Goal: Task Accomplishment & Management: Manage account settings

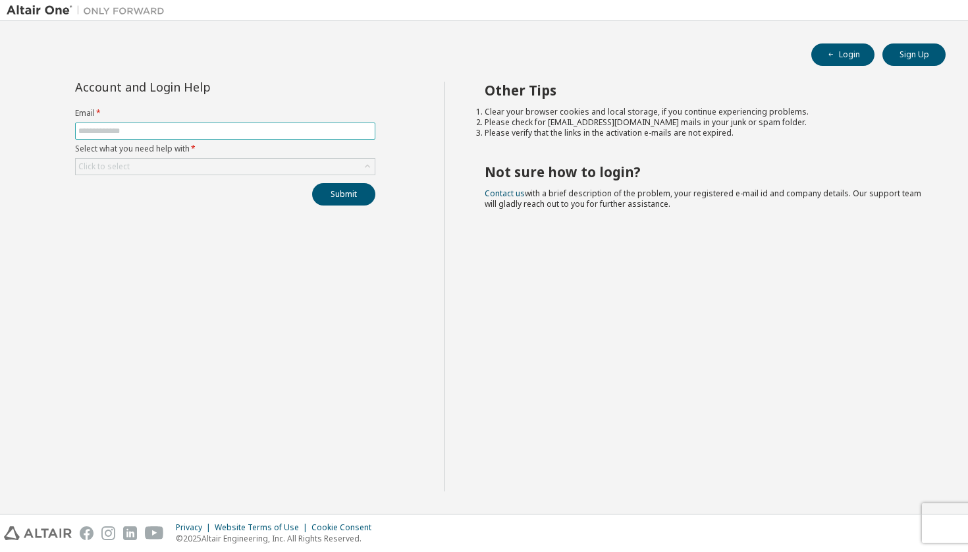
click at [229, 133] on input "text" at bounding box center [225, 131] width 294 height 11
type input "**********"
click at [136, 165] on div "Click to select" at bounding box center [225, 167] width 299 height 16
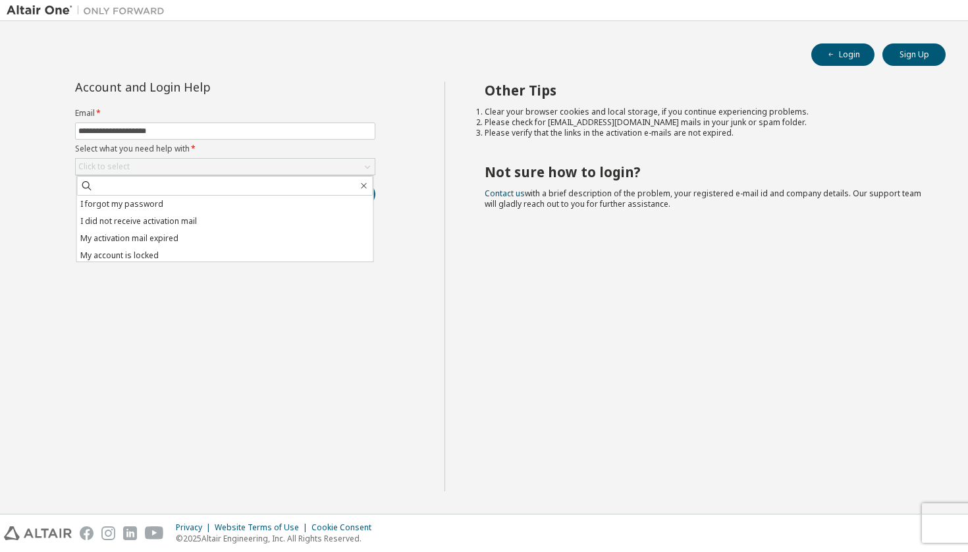
click at [171, 263] on div "**********" at bounding box center [226, 287] width 438 height 410
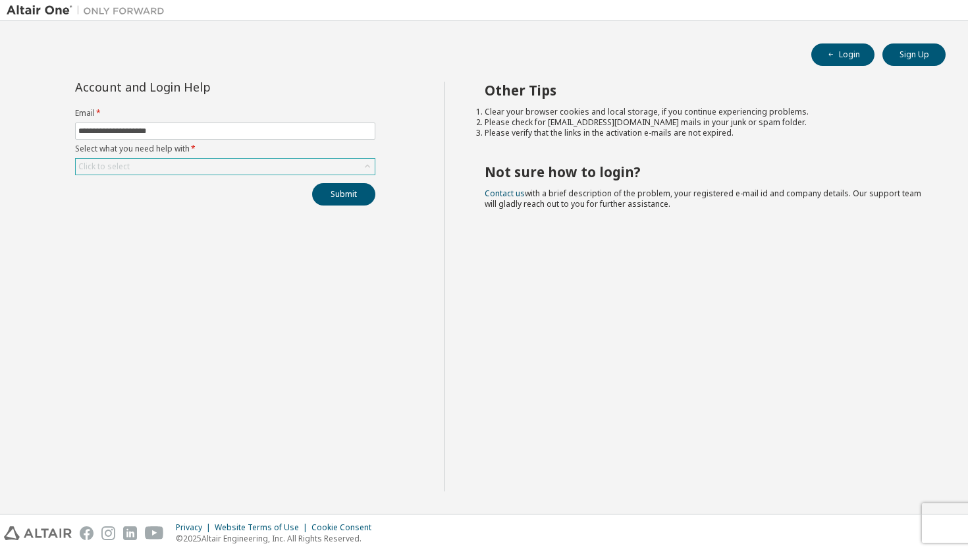
click at [297, 173] on div "Click to select" at bounding box center [225, 167] width 299 height 16
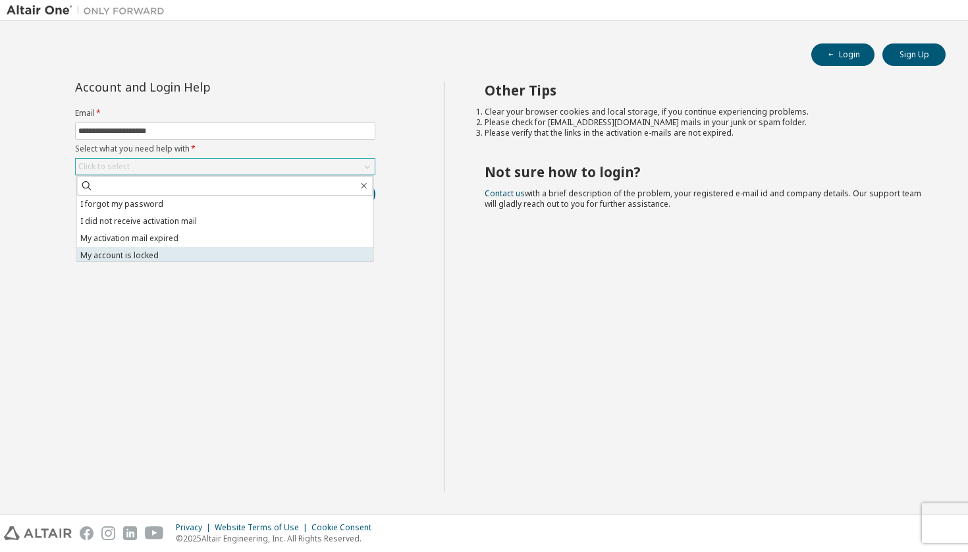
click at [265, 257] on li "My account is locked" at bounding box center [225, 255] width 296 height 17
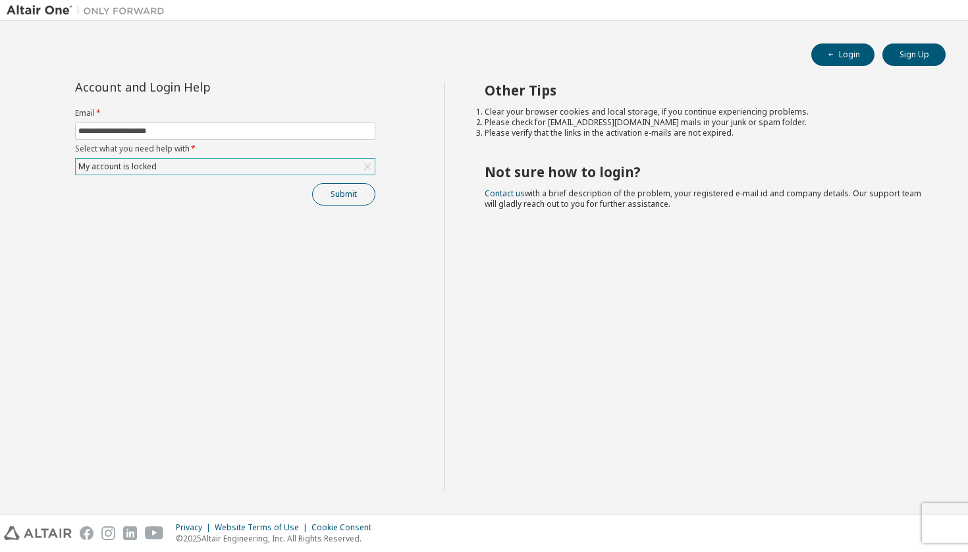
click at [350, 186] on button "Submit" at bounding box center [343, 194] width 63 height 22
click at [345, 194] on button "Submit" at bounding box center [343, 194] width 63 height 22
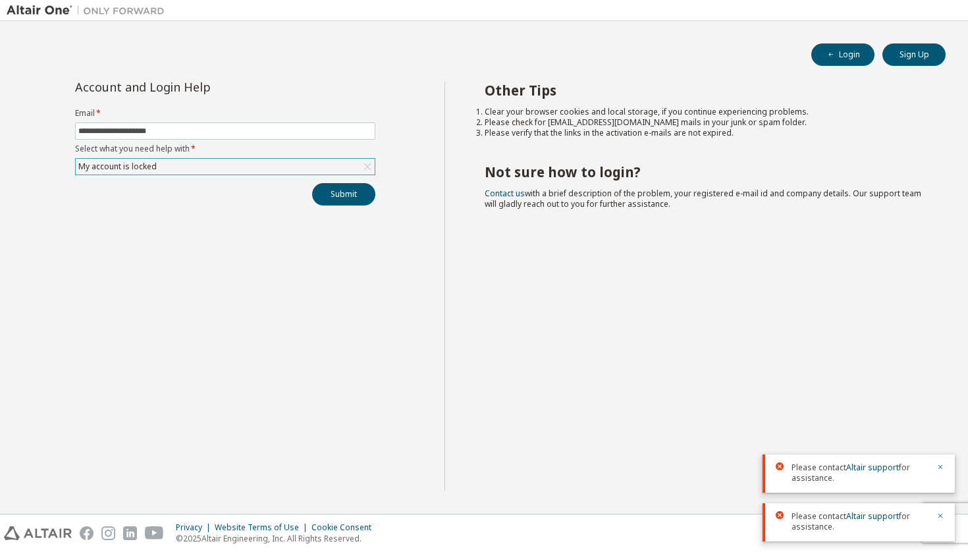
drag, startPoint x: 939, startPoint y: 517, endPoint x: 914, endPoint y: 509, distance: 26.3
click at [939, 517] on icon "button" at bounding box center [941, 516] width 8 height 8
click at [881, 514] on link "Altair support" at bounding box center [873, 516] width 53 height 11
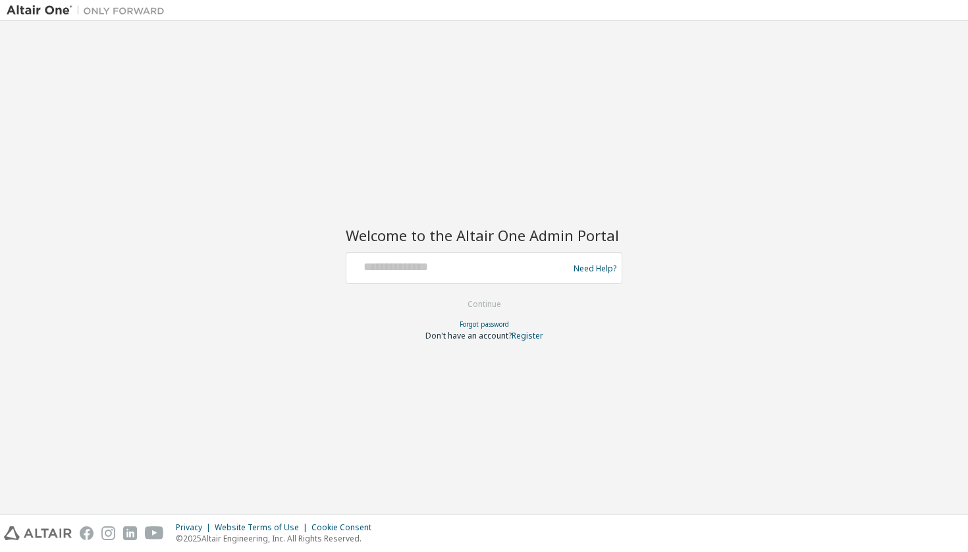
click at [516, 252] on div "Need Help?" at bounding box center [484, 268] width 277 height 32
type input "**********"
click at [484, 302] on button "Continue" at bounding box center [484, 304] width 61 height 20
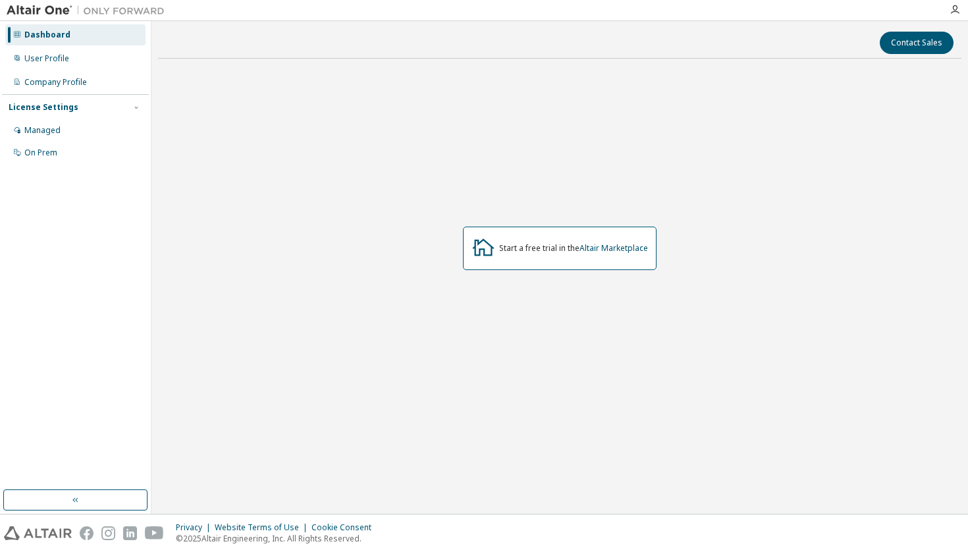
click at [572, 311] on div "Start a free trial in the Altair Marketplace" at bounding box center [560, 248] width 804 height 359
click at [961, 9] on div at bounding box center [955, 10] width 26 height 11
click at [955, 9] on icon "button" at bounding box center [955, 10] width 11 height 11
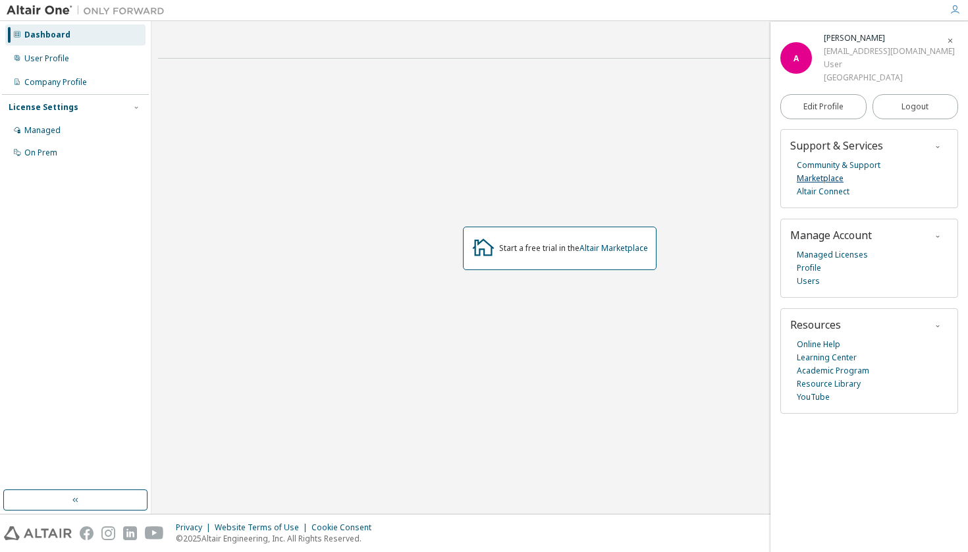
click at [826, 177] on link "Marketplace" at bounding box center [820, 178] width 47 height 13
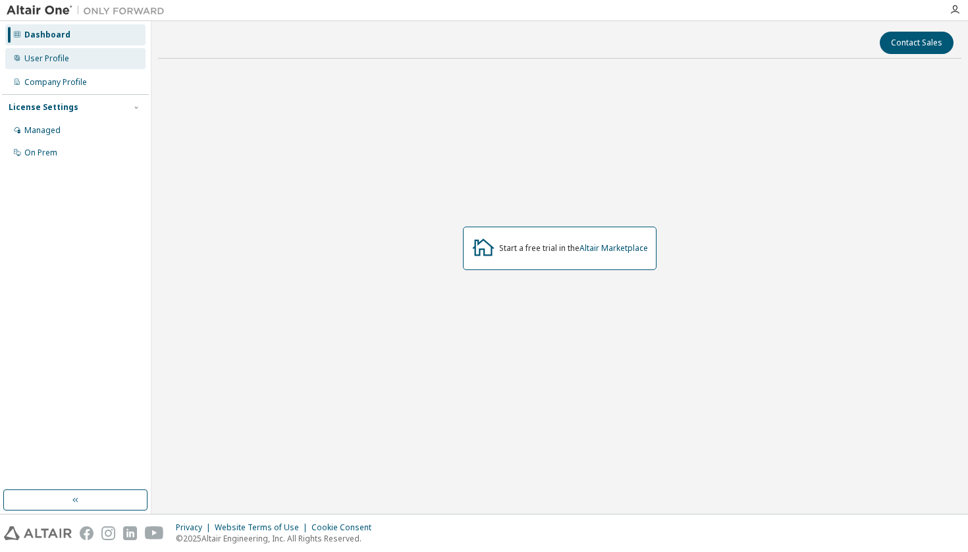
click at [43, 53] on div "User Profile" at bounding box center [46, 58] width 45 height 11
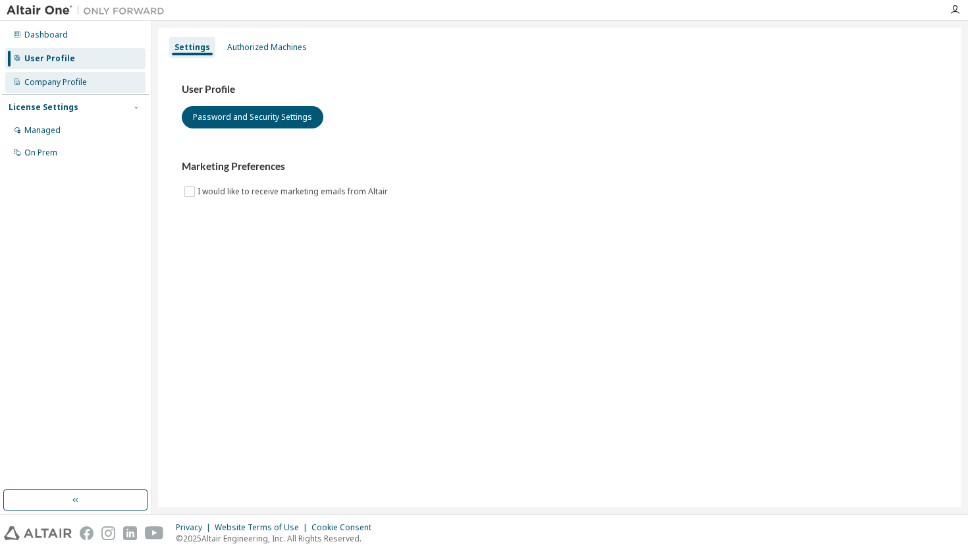
click at [65, 86] on div "Company Profile" at bounding box center [55, 82] width 63 height 11
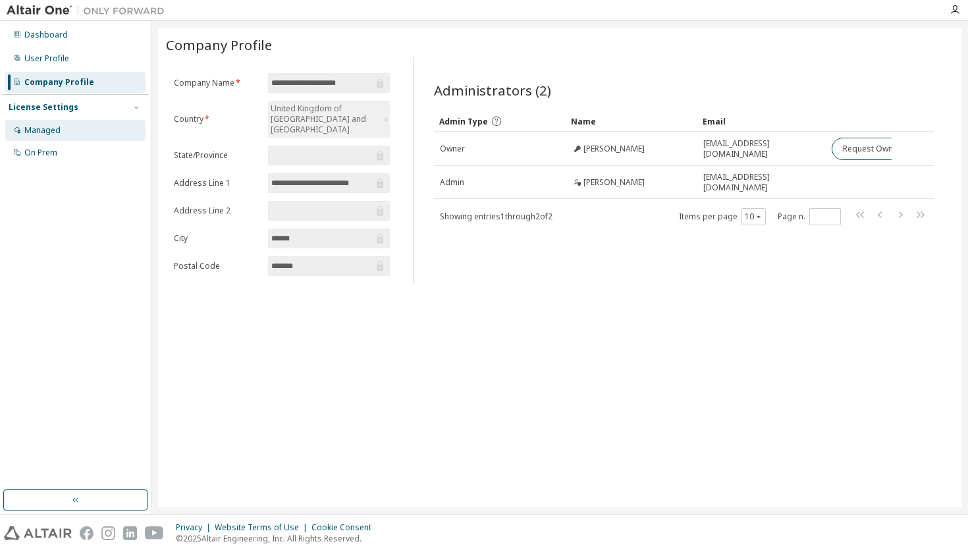
click at [55, 136] on div "Managed" at bounding box center [75, 130] width 140 height 21
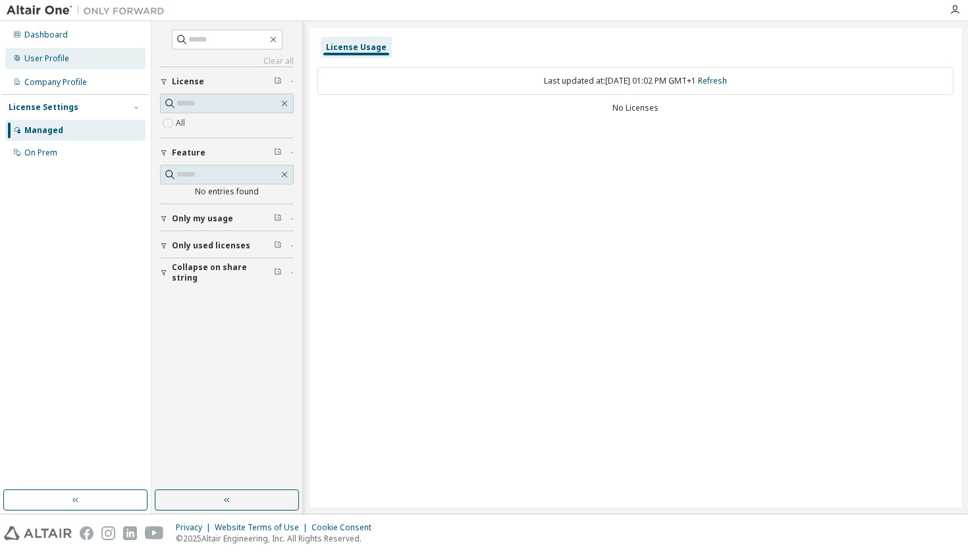
click at [45, 55] on div "User Profile" at bounding box center [46, 58] width 45 height 11
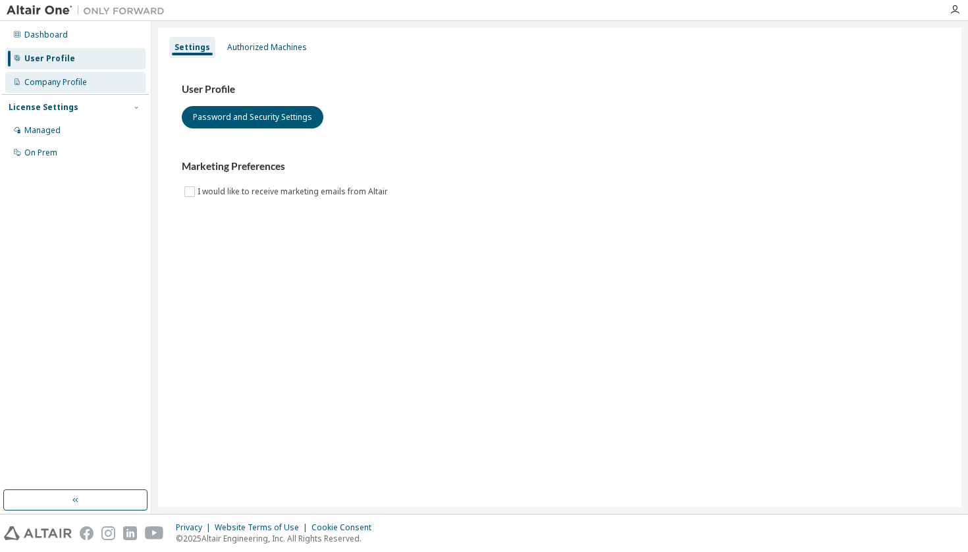
click at [69, 90] on div "Company Profile" at bounding box center [75, 82] width 140 height 21
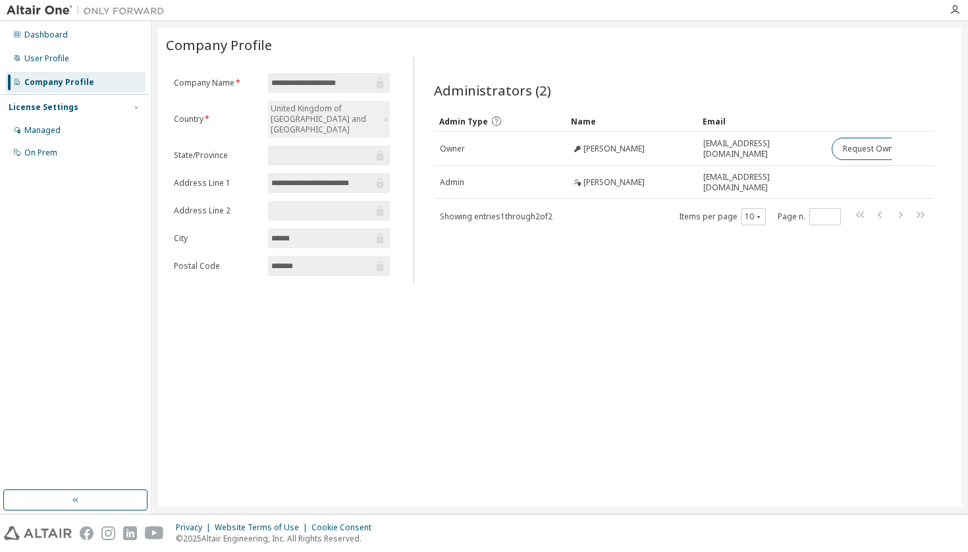
click at [55, 11] on img at bounding box center [89, 10] width 165 height 13
